Goal: Register for event/course

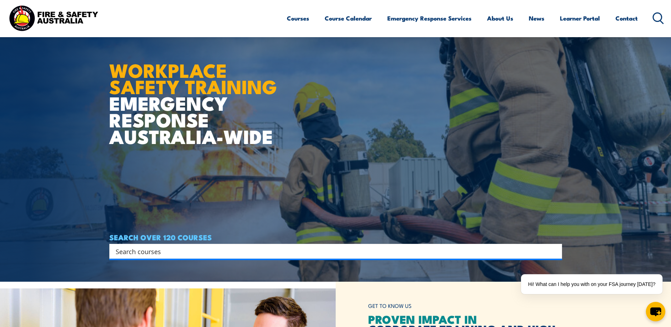
scroll to position [106, 0]
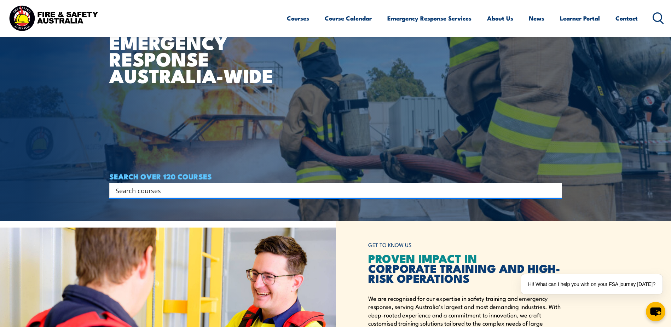
click at [185, 195] on div "Search" at bounding box center [335, 190] width 453 height 15
click at [185, 193] on input "Search input" at bounding box center [331, 190] width 431 height 11
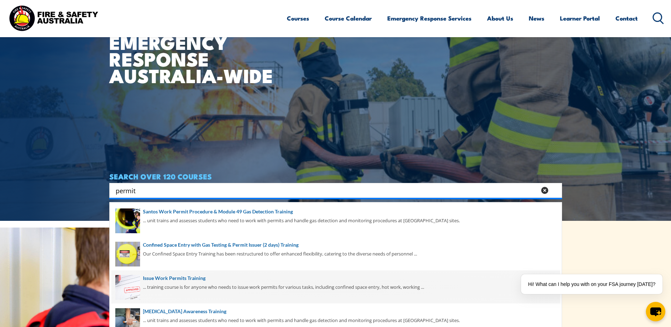
type input "permit"
click at [181, 281] on span at bounding box center [335, 286] width 448 height 33
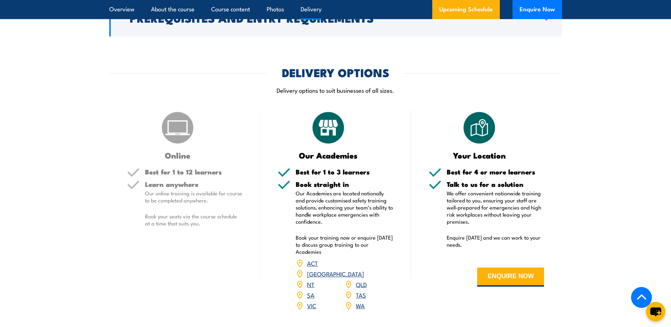
scroll to position [990, 0]
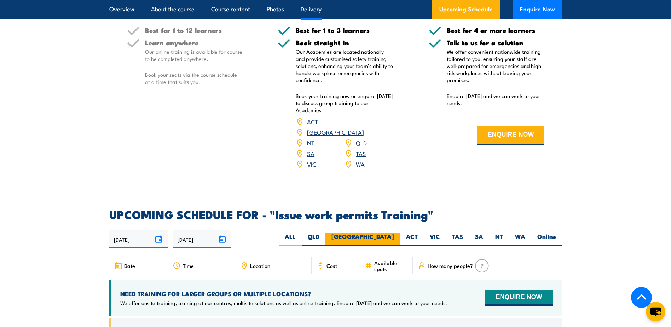
click at [388, 232] on label "NSW" at bounding box center [362, 239] width 75 height 14
click at [394, 232] on input "NSW" at bounding box center [396, 234] width 5 height 5
radio input "true"
